Goal: Transaction & Acquisition: Purchase product/service

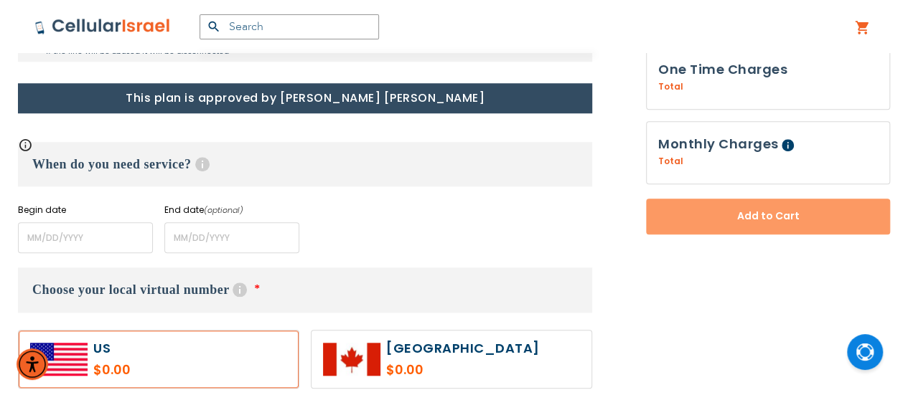
scroll to position [643, 0]
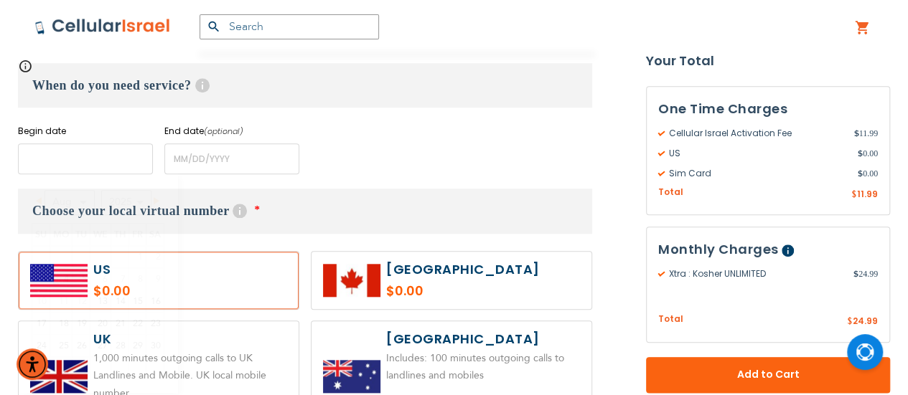
click at [106, 159] on input "name" at bounding box center [85, 158] width 135 height 31
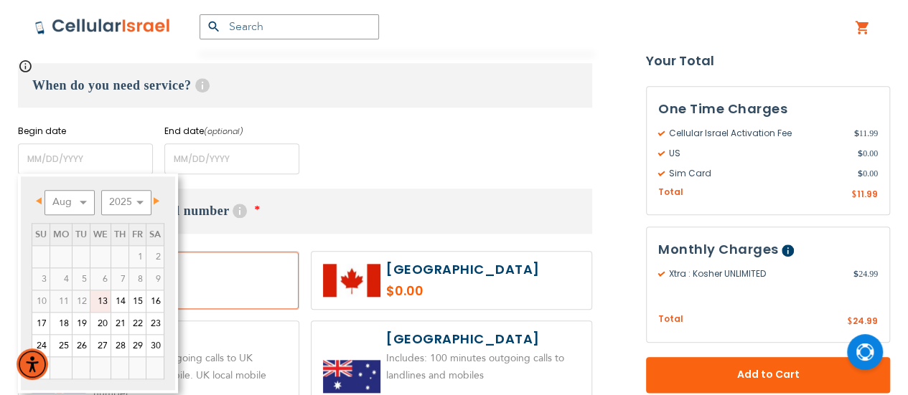
click at [156, 202] on span "Next" at bounding box center [157, 200] width 6 height 7
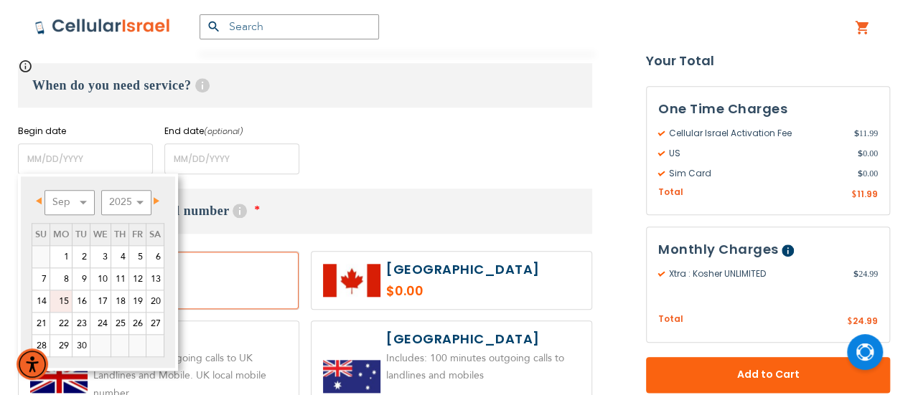
click at [65, 301] on link "15" at bounding box center [61, 302] width 22 height 22
type input "[DATE]"
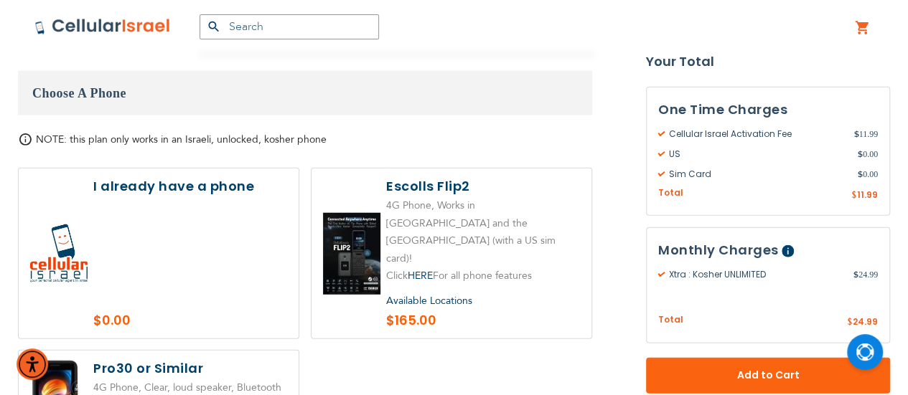
scroll to position [1739, 0]
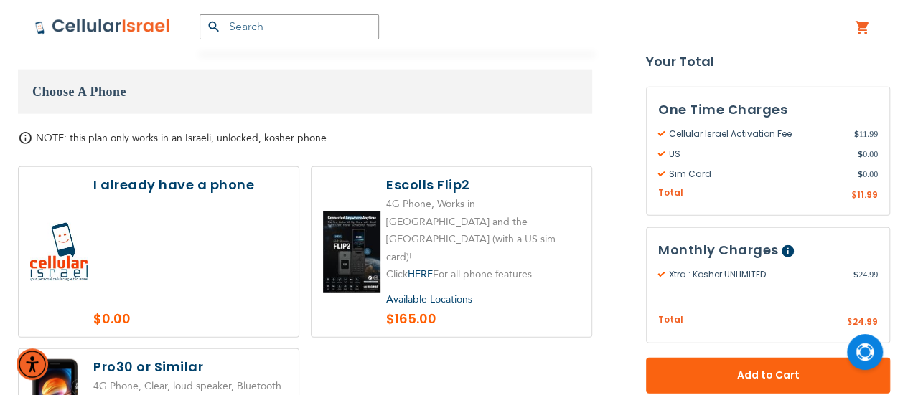
click at [406, 204] on label at bounding box center [451, 252] width 280 height 170
radio input "true"
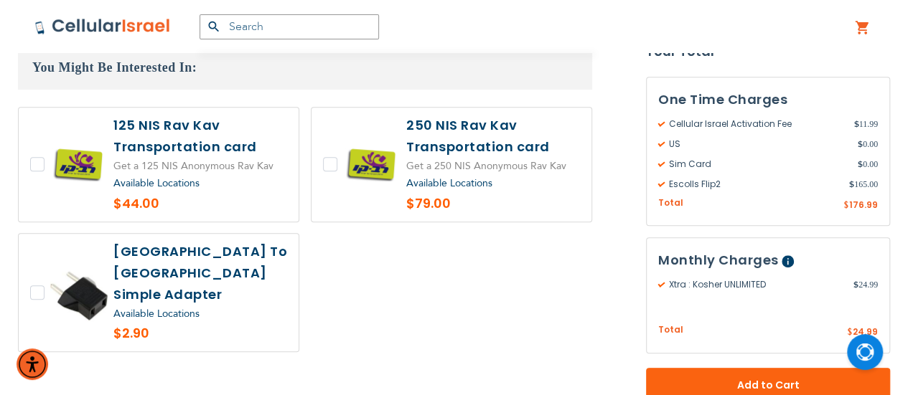
scroll to position [3161, 0]
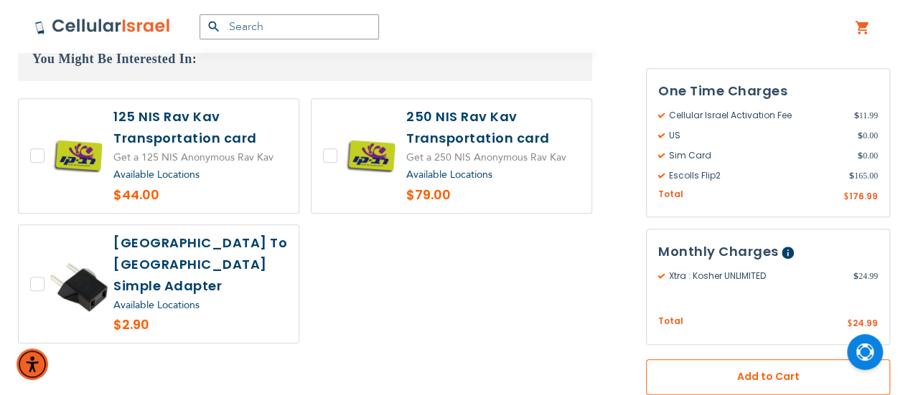
click at [739, 369] on span "Add to Cart" at bounding box center [767, 376] width 149 height 15
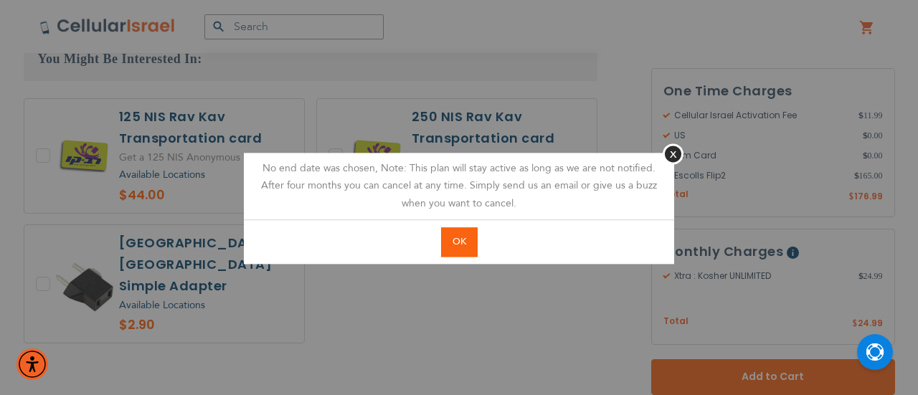
click at [458, 238] on span "OK" at bounding box center [460, 241] width 14 height 13
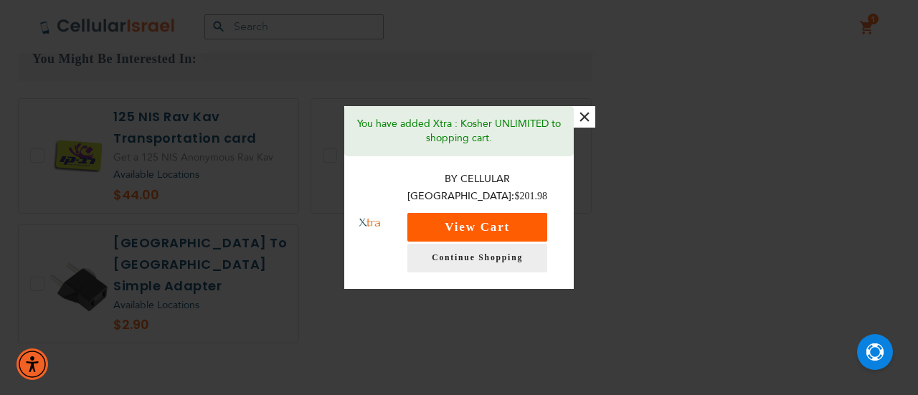
click at [489, 220] on button "View Cart" at bounding box center [478, 227] width 140 height 29
